Goal: Transaction & Acquisition: Purchase product/service

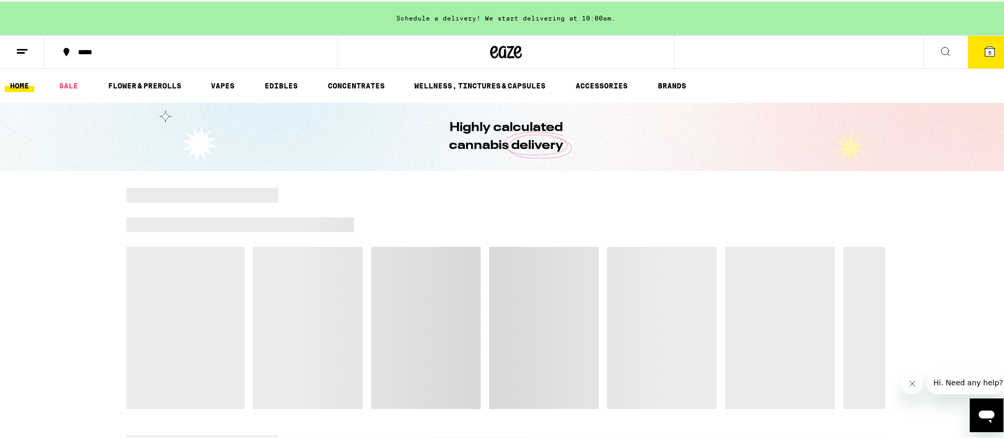
click at [978, 60] on button "5" at bounding box center [989, 50] width 44 height 33
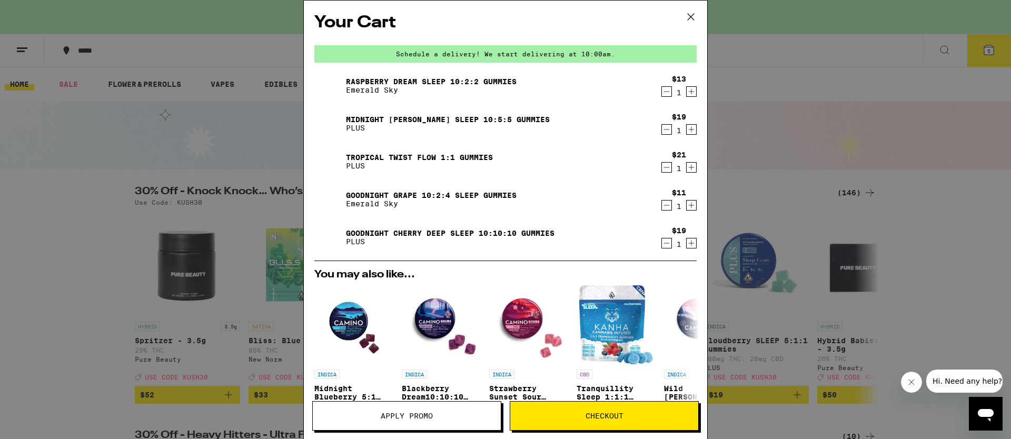
click at [688, 21] on icon at bounding box center [691, 17] width 16 height 16
